Goal: Find specific page/section: Find specific page/section

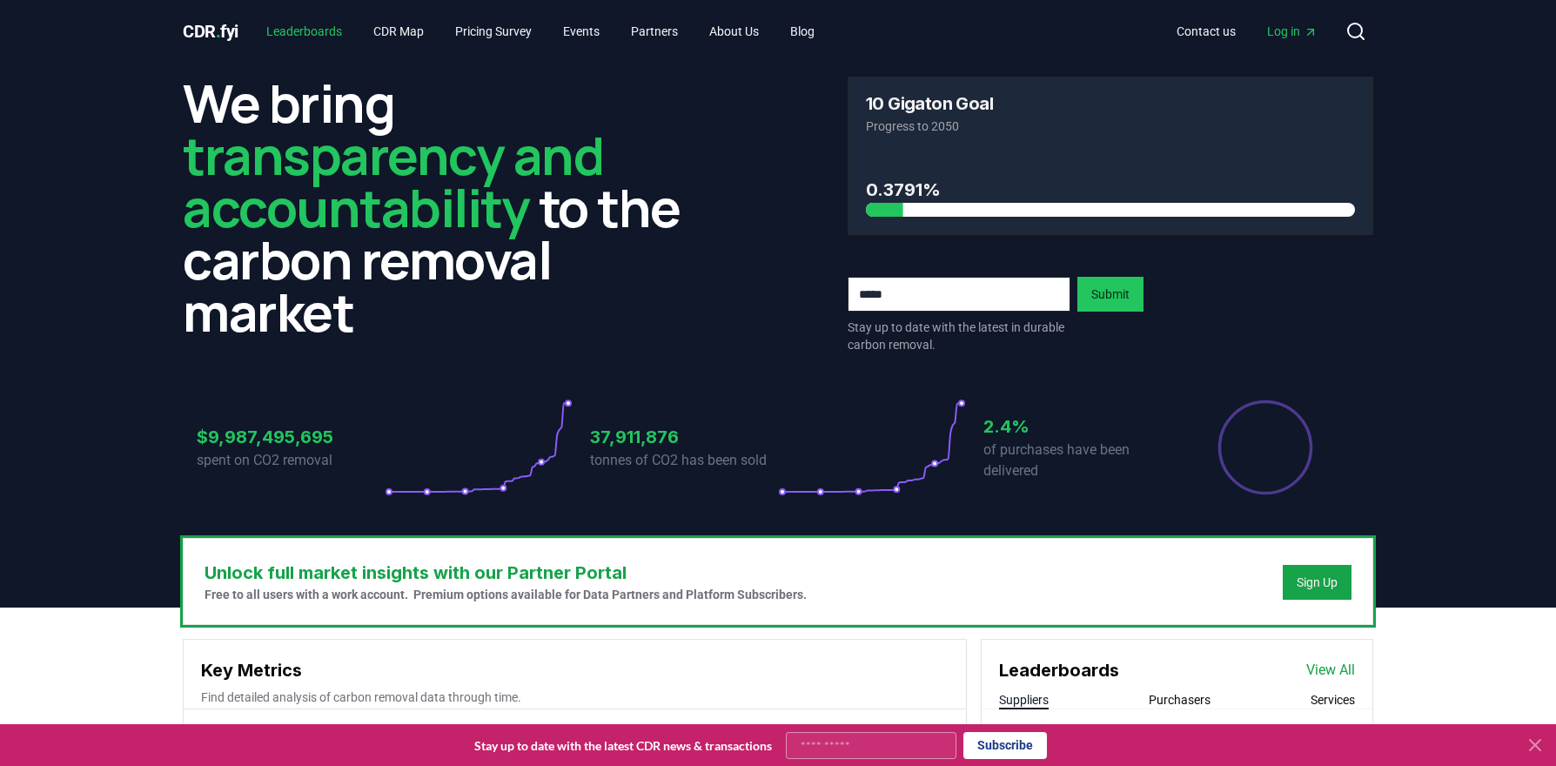
click at [318, 32] on link "Leaderboards" at bounding box center [304, 31] width 104 height 31
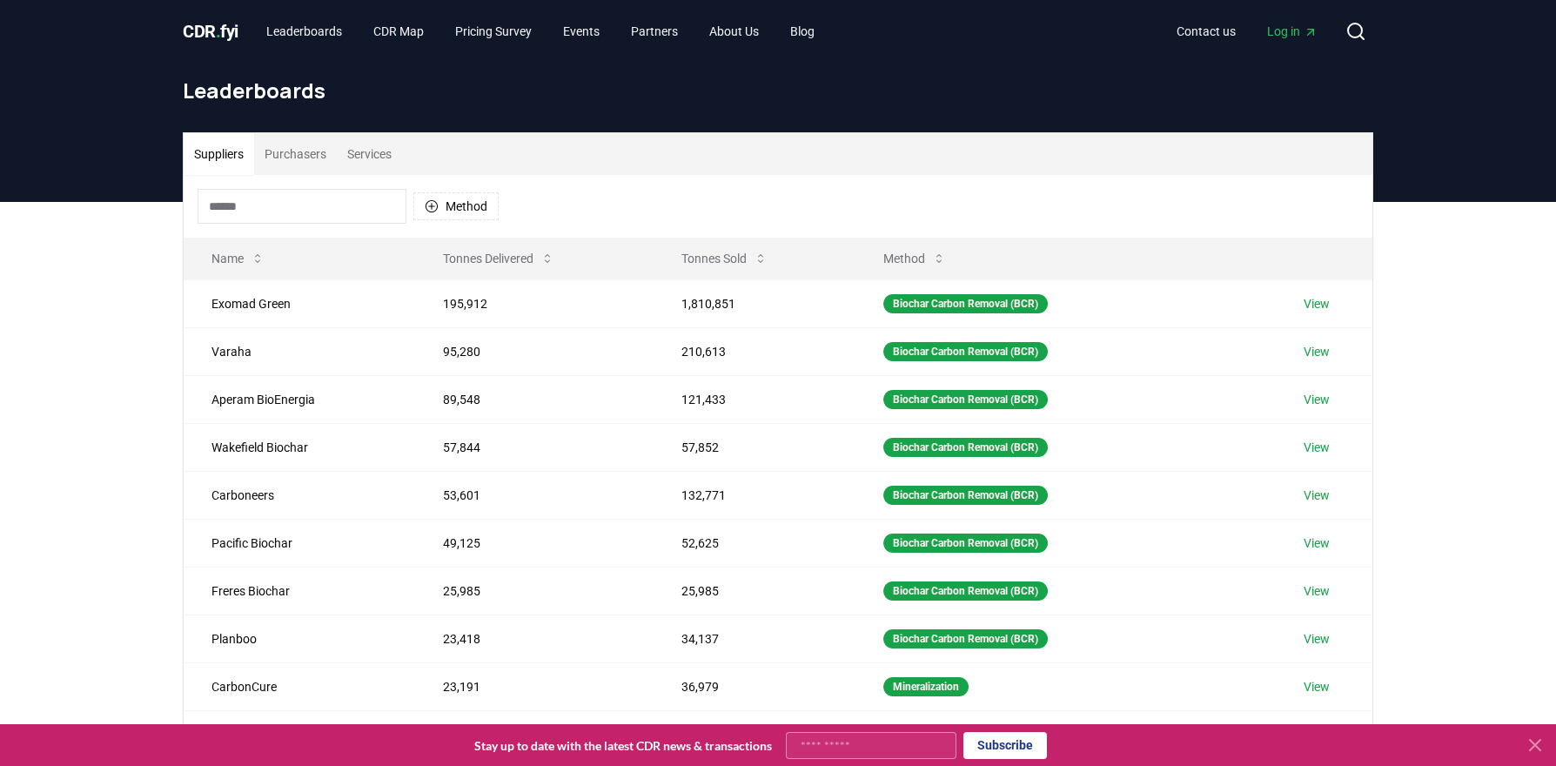
click at [274, 206] on input at bounding box center [302, 206] width 209 height 35
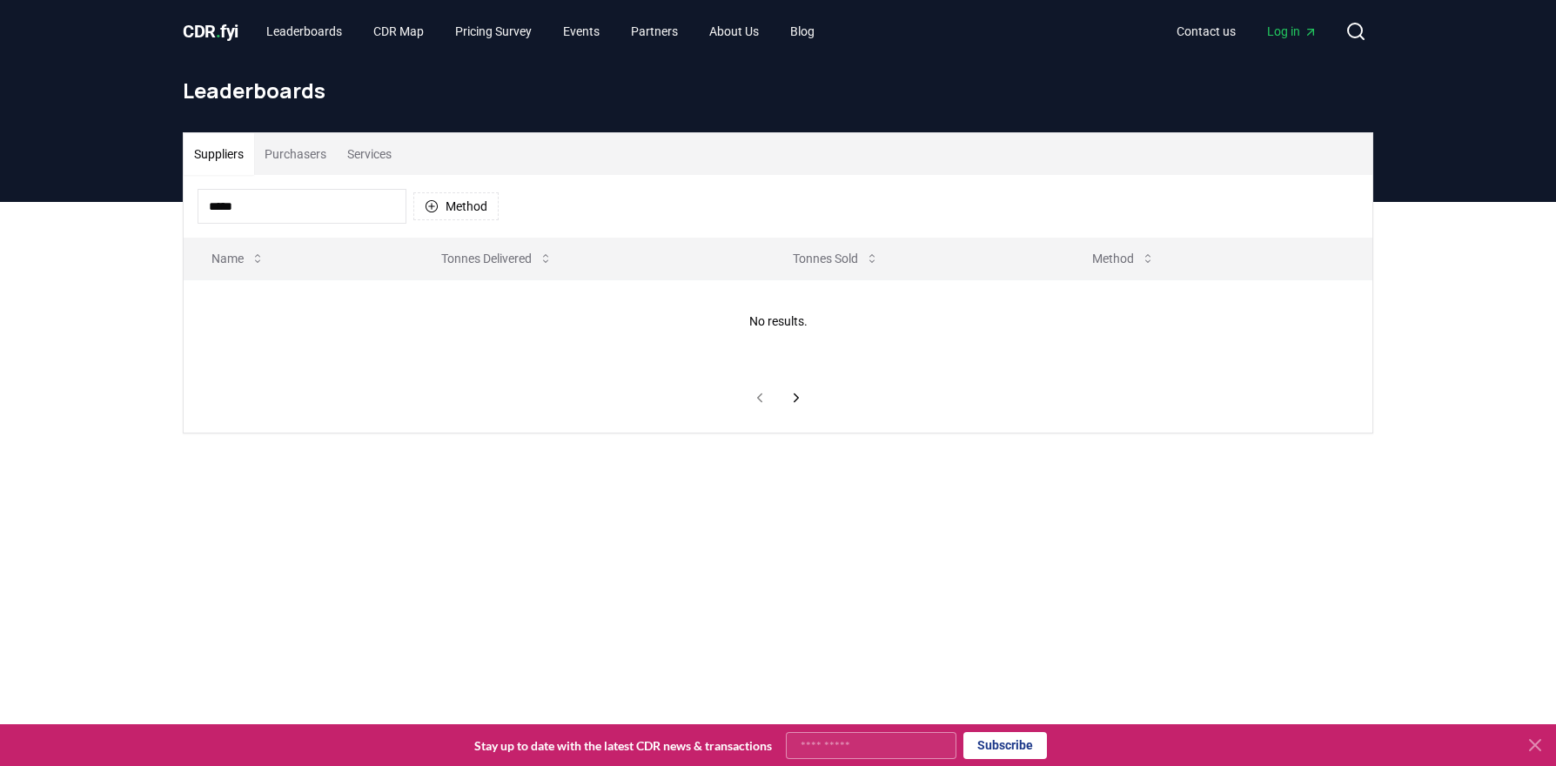
type input "*****"
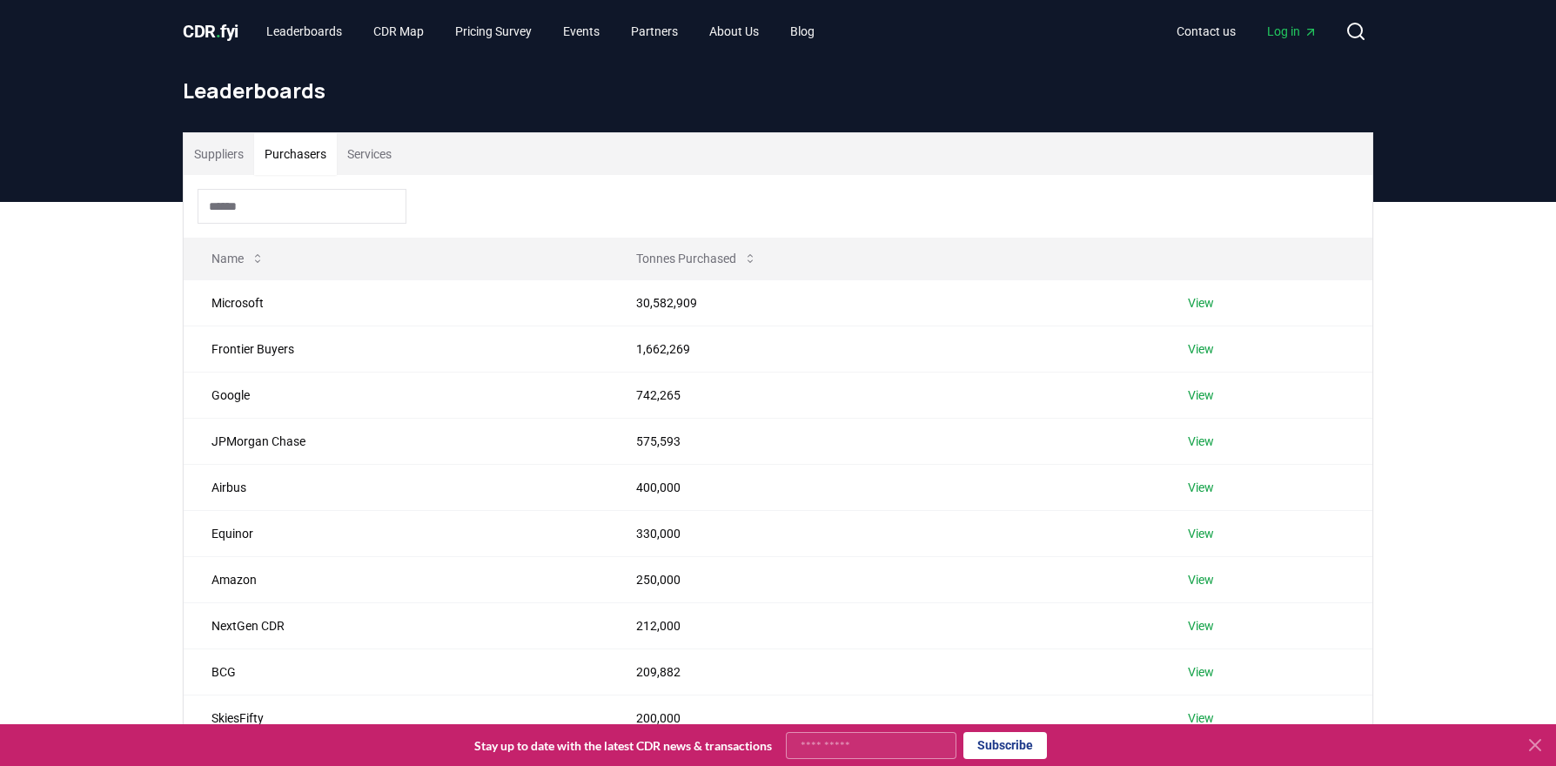
click at [297, 164] on button "Purchasers" at bounding box center [295, 154] width 83 height 42
click at [324, 34] on link "Leaderboards" at bounding box center [304, 31] width 104 height 31
click at [314, 28] on link "Leaderboards" at bounding box center [304, 31] width 104 height 31
click at [260, 211] on input at bounding box center [302, 206] width 209 height 35
click at [213, 162] on button "Suppliers" at bounding box center [219, 154] width 70 height 42
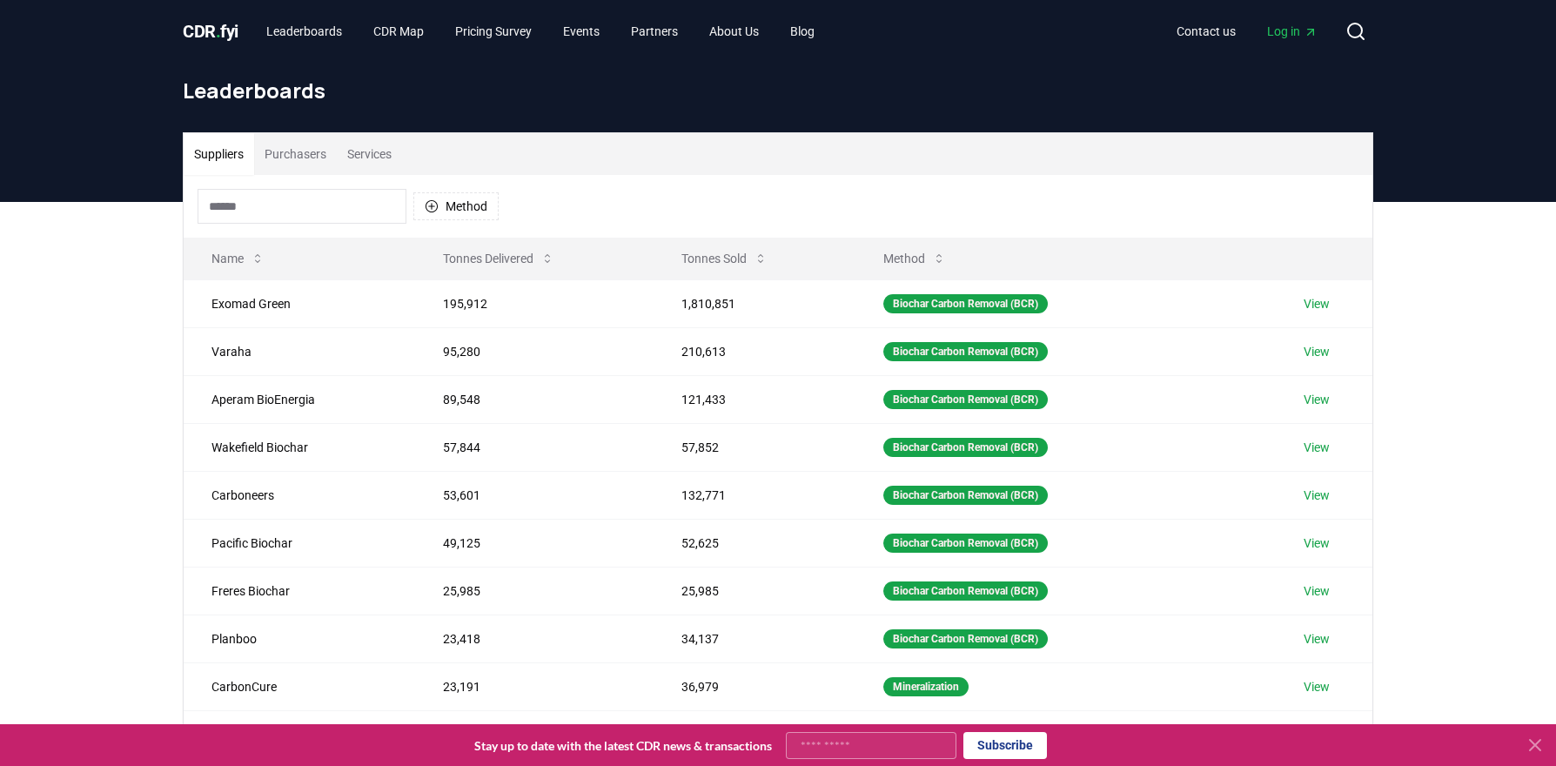
click at [257, 210] on input at bounding box center [302, 206] width 209 height 35
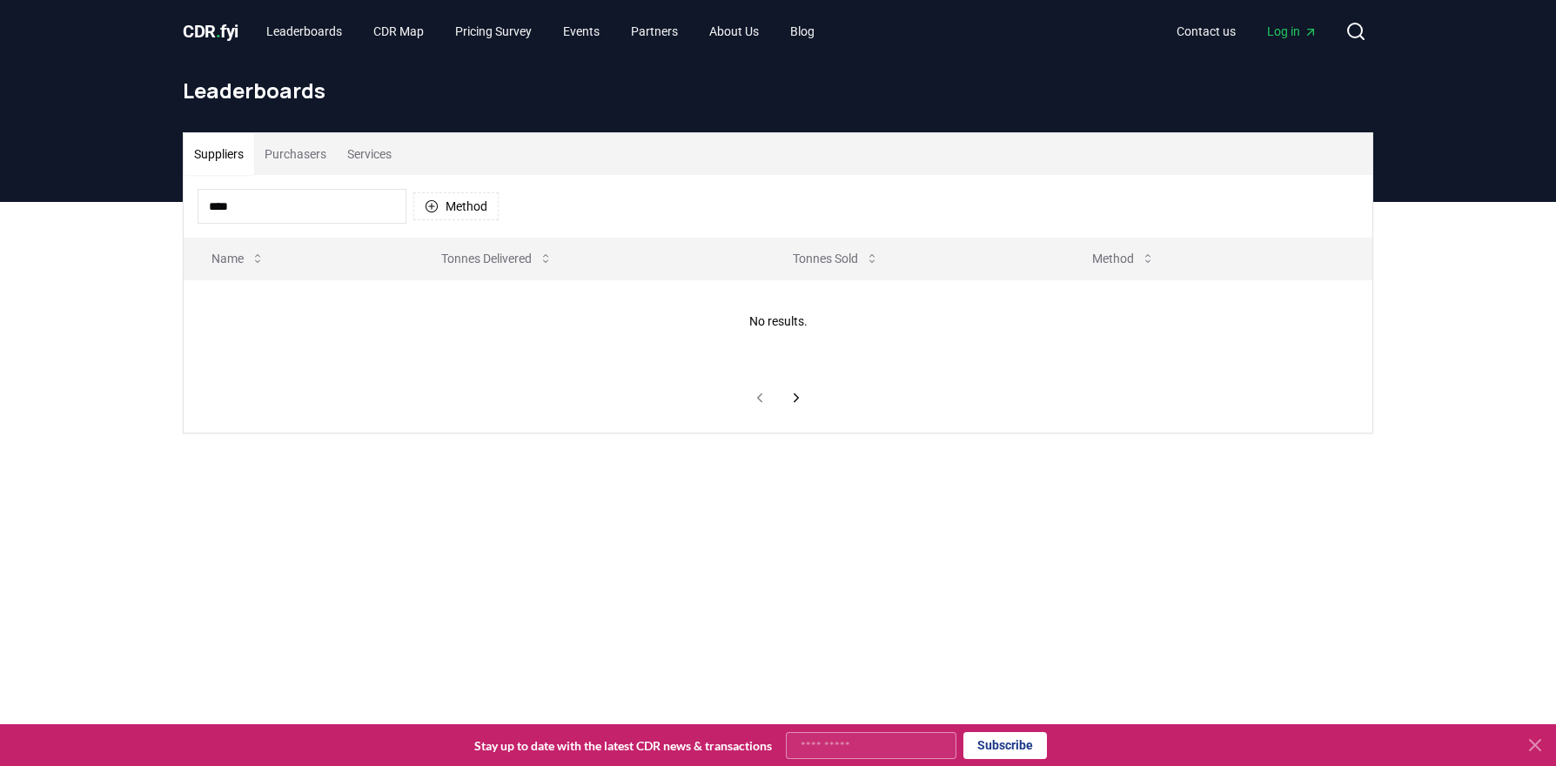
type input "*****"
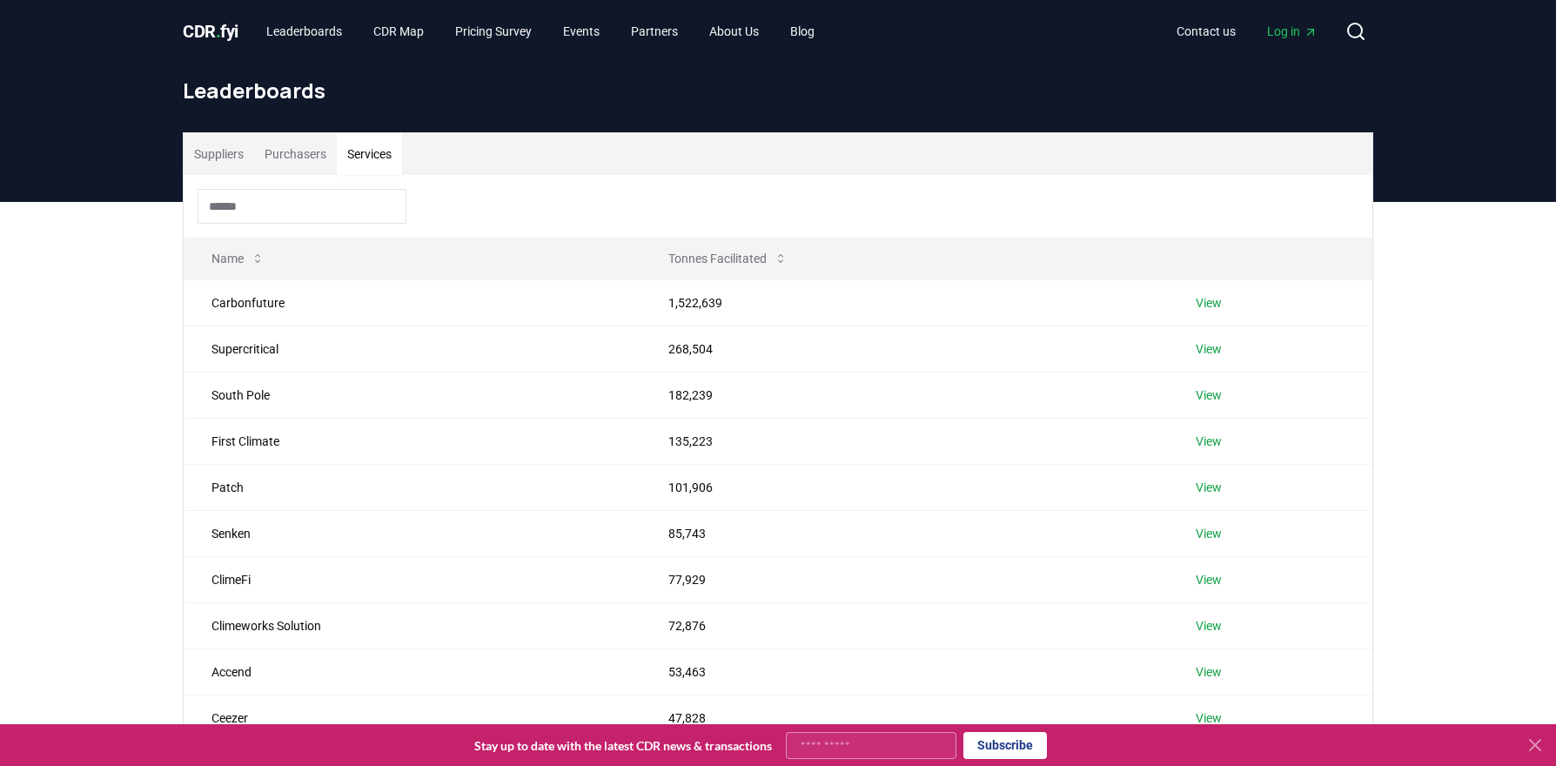
click at [385, 152] on button "Services" at bounding box center [369, 154] width 65 height 42
